Goal: Information Seeking & Learning: Learn about a topic

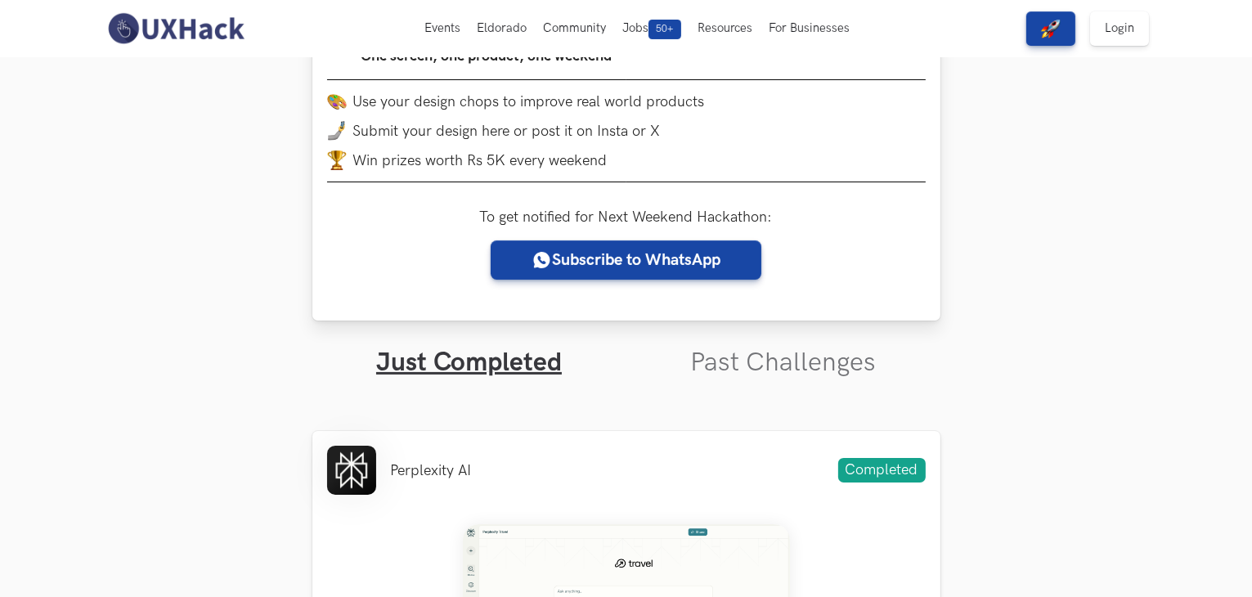
scroll to position [245, 0]
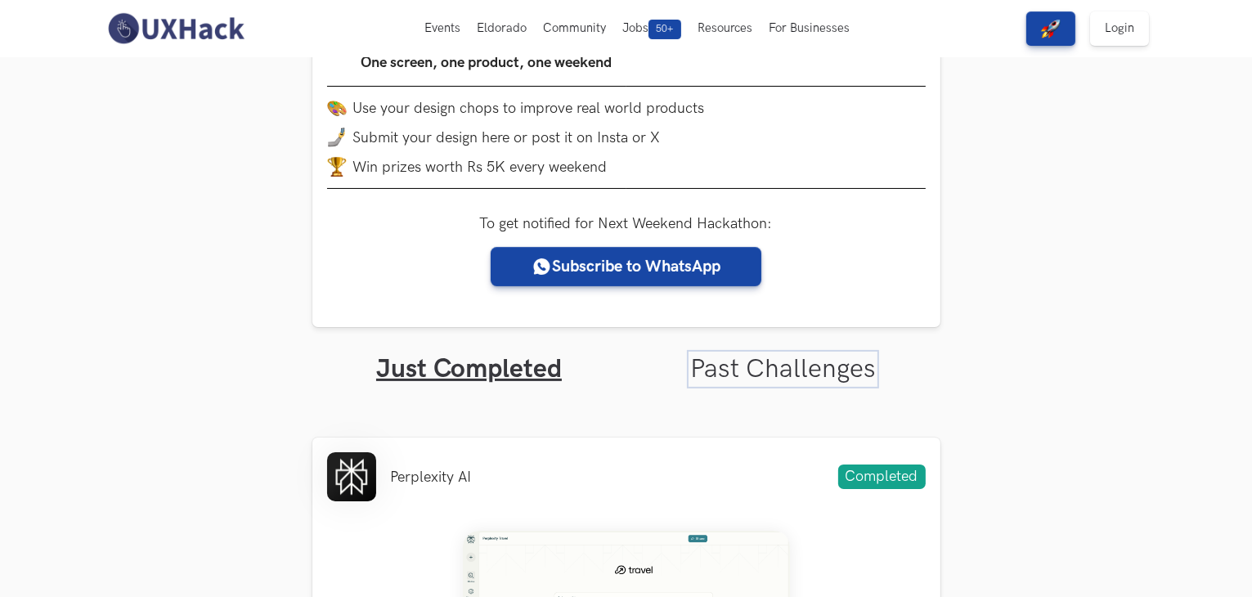
click at [790, 377] on link "Past Challenges" at bounding box center [783, 369] width 186 height 32
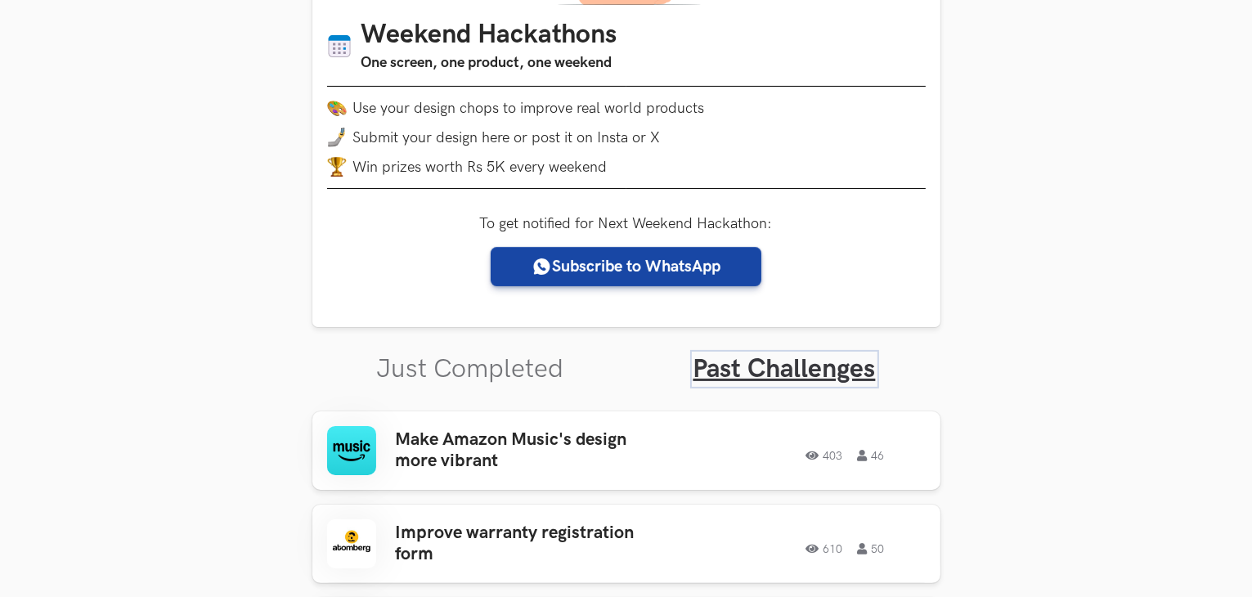
scroll to position [736, 0]
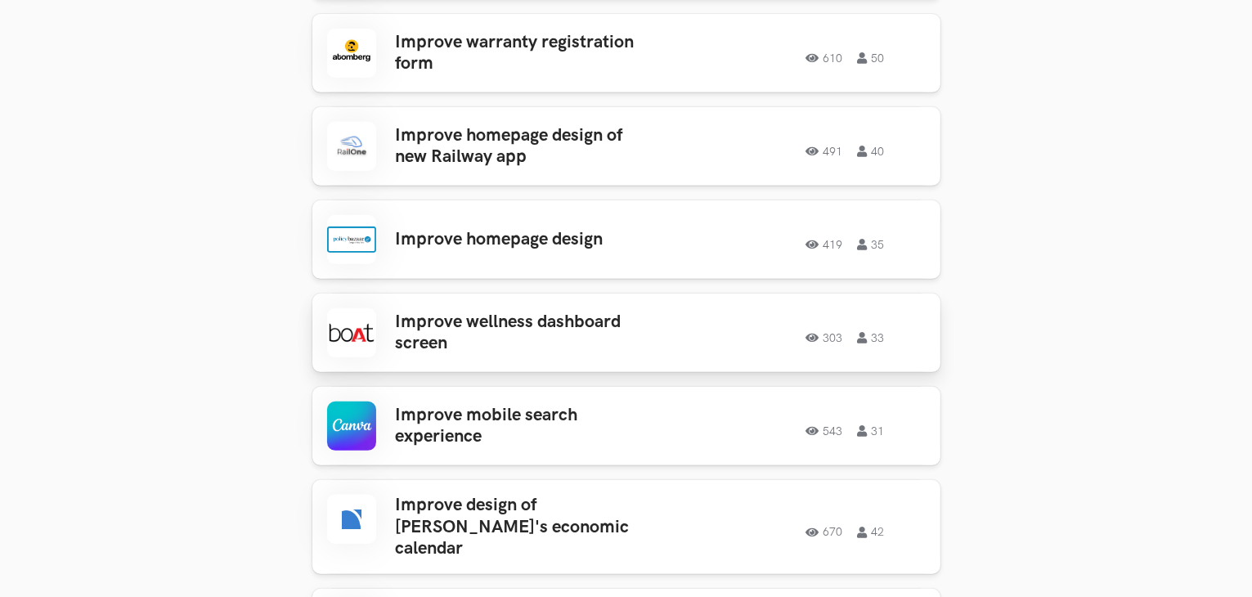
click at [569, 311] on h3 "Improve wellness dashboard screen" at bounding box center [523, 332] width 255 height 43
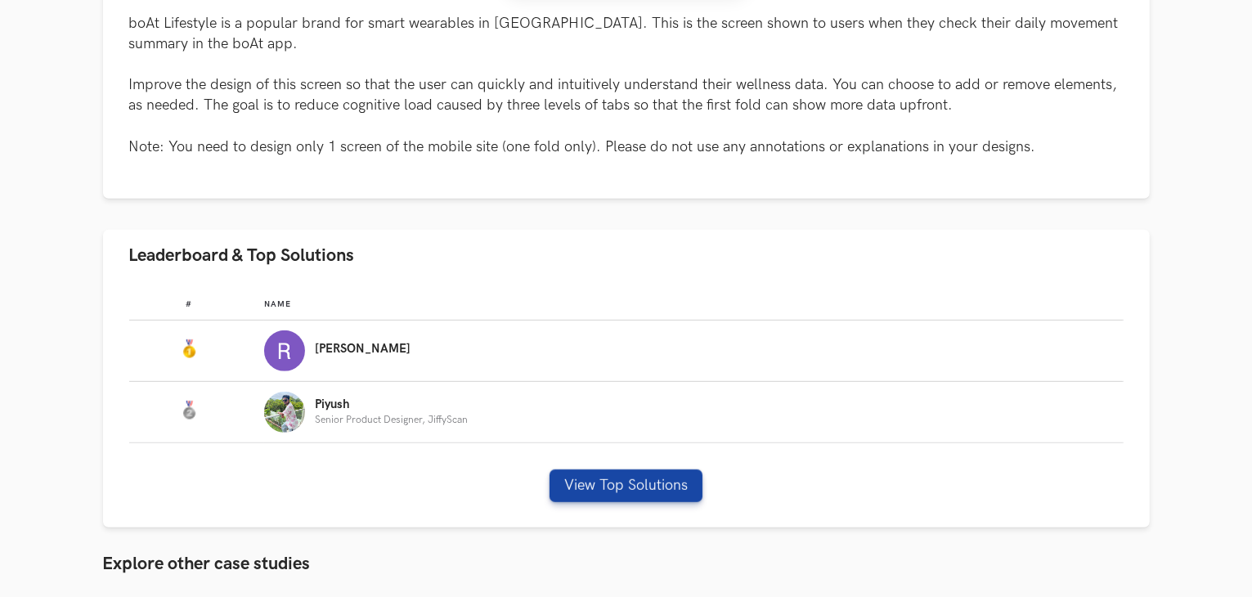
scroll to position [981, 0]
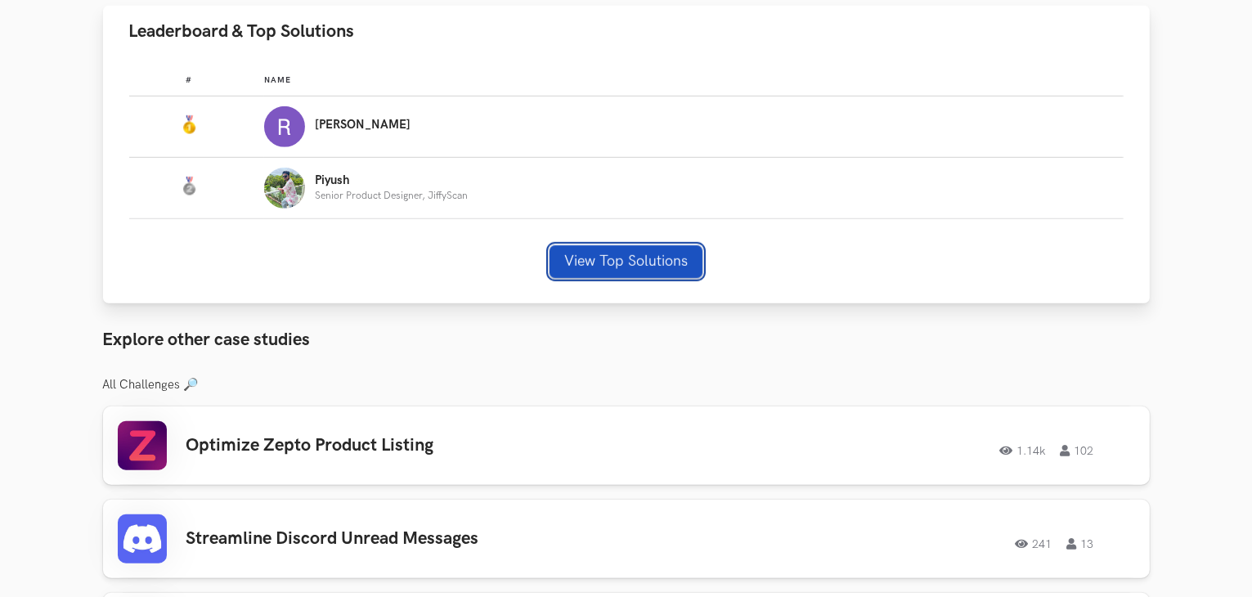
click at [589, 266] on button "View Top Solutions" at bounding box center [625, 261] width 153 height 33
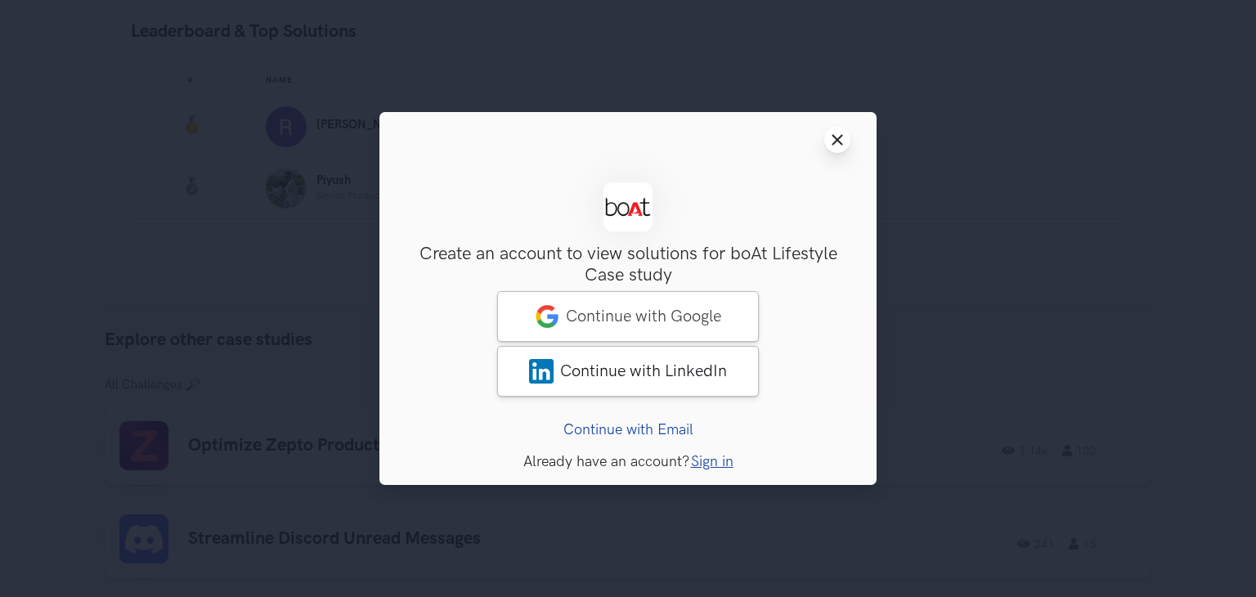
click at [827, 143] on button "Close modal window" at bounding box center [837, 140] width 26 height 26
